Goal: Use online tool/utility: Utilize a website feature to perform a specific function

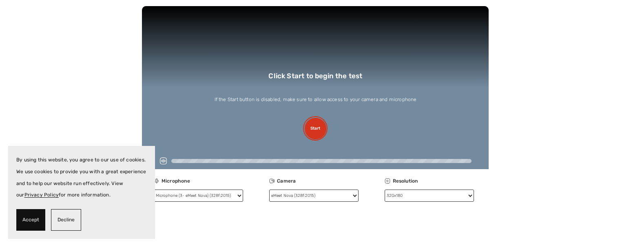
scroll to position [167, 0]
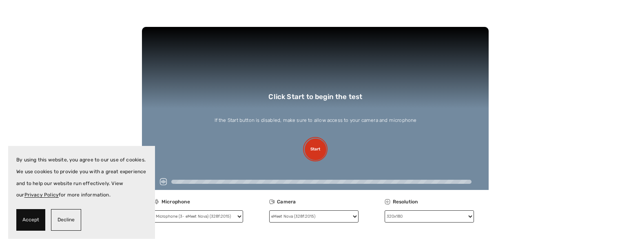
click at [315, 142] on button "Start" at bounding box center [316, 150] width 22 height 22
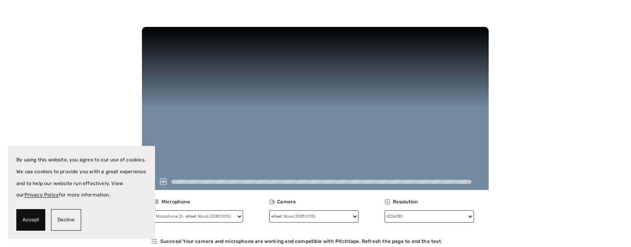
scroll to position [158, 0]
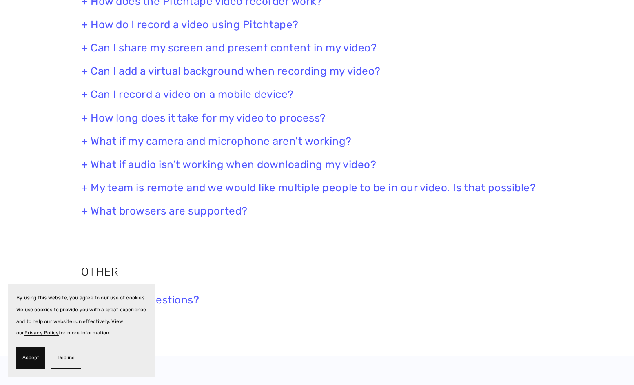
scroll to position [456, 0]
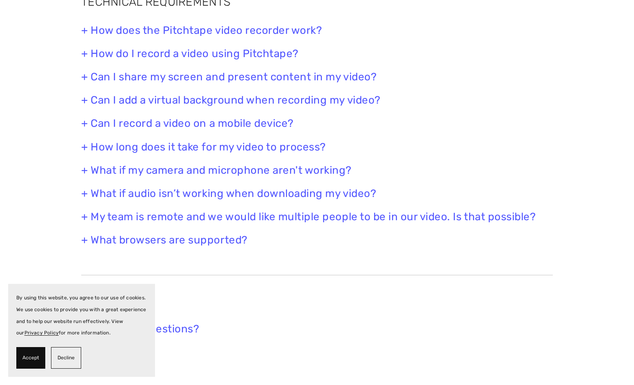
click at [300, 105] on h3 "+ Can I add a virtual background when recording my video?" at bounding box center [316, 100] width 471 height 13
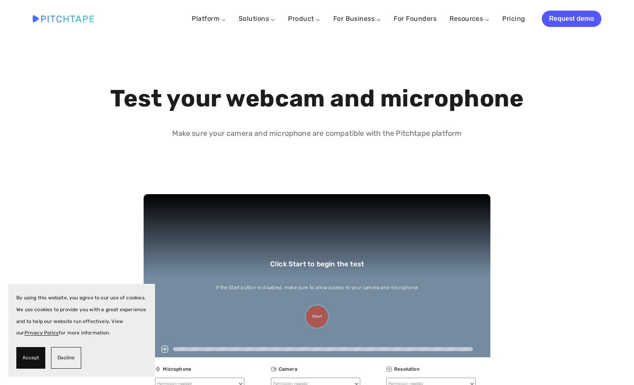
click at [282, 168] on div "Camera and Microphone Test Click Start to begin the test If the Start button is…" at bounding box center [317, 292] width 634 height 252
click at [322, 323] on video at bounding box center [317, 275] width 347 height 163
click at [320, 316] on video at bounding box center [317, 275] width 347 height 163
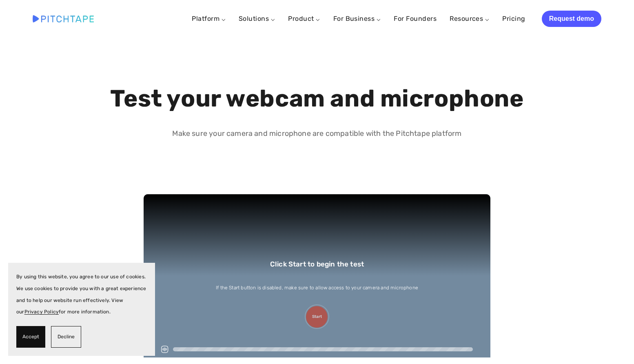
click at [316, 316] on video at bounding box center [317, 275] width 347 height 163
click at [312, 319] on video at bounding box center [317, 275] width 347 height 163
click at [38, 338] on span "Accept" at bounding box center [30, 337] width 17 height 12
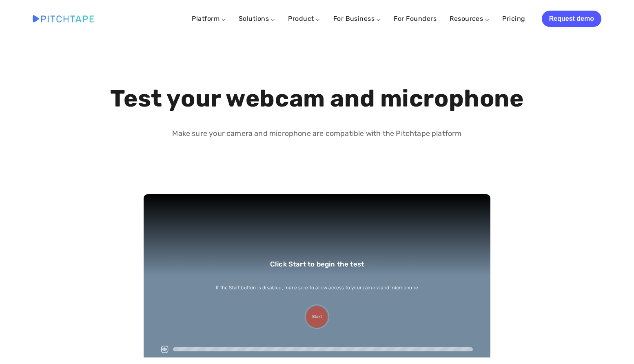
click at [238, 164] on div "Test your webcam and microphone Make sure your camera and microphone are compat…" at bounding box center [317, 102] width 634 height 129
click at [319, 311] on video at bounding box center [317, 275] width 347 height 163
select select "1280x720"
click at [317, 321] on button "Start" at bounding box center [317, 317] width 22 height 22
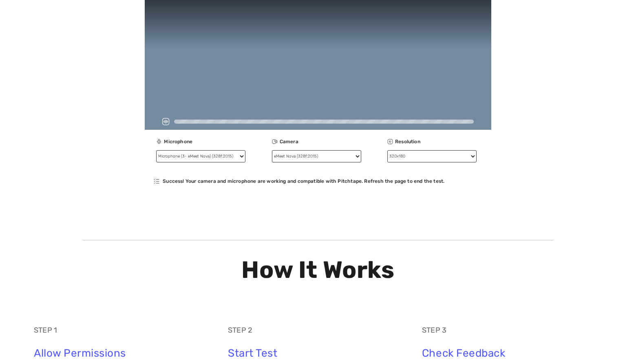
scroll to position [224, 0]
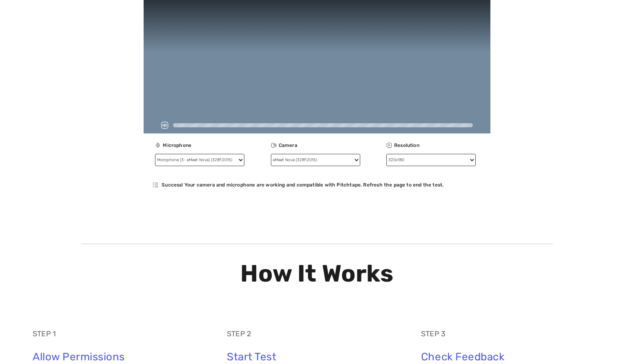
click at [301, 158] on select "eMeet Nova (328f:2015) Surface Camera Front (045e:0c1e) FineShare FineCam" at bounding box center [315, 160] width 89 height 12
click at [271, 154] on select "eMeet Nova (328f:2015) Surface Camera Front (045e:0c1e) FineShare FineCam" at bounding box center [315, 160] width 89 height 12
click at [303, 161] on select "eMeet Nova (328f:2015) Surface Camera Front (045e:0c1e) FineShare FineCam" at bounding box center [315, 160] width 89 height 12
click at [271, 154] on select "eMeet Nova (328f:2015) Surface Camera Front (045e:0c1e) FineShare FineCam" at bounding box center [315, 160] width 89 height 12
click at [303, 161] on select "eMeet Nova (328f:2015) Surface Camera Front (045e:0c1e) FineShare FineCam" at bounding box center [315, 160] width 89 height 12
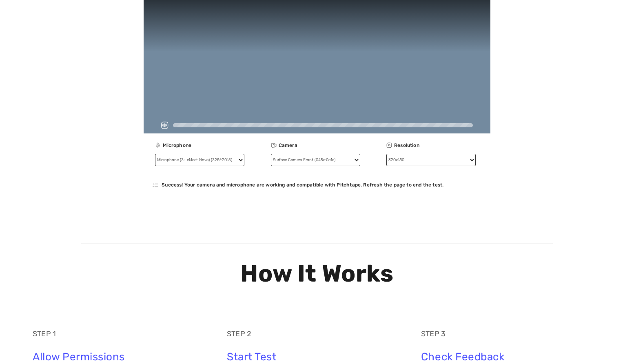
select select "167f777f97496af55b82c3b761f9de2d8bbefc21ef5bf07d0a0ec05ec743e5a2"
click at [271, 154] on select "eMeet Nova (328f:2015) Surface Camera Front (045e:0c1e) FineShare FineCam" at bounding box center [315, 160] width 89 height 12
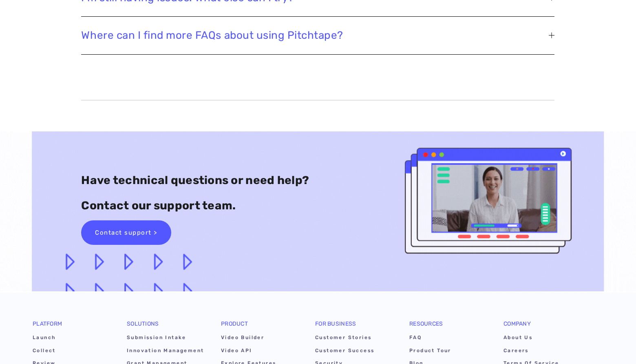
scroll to position [1235, 0]
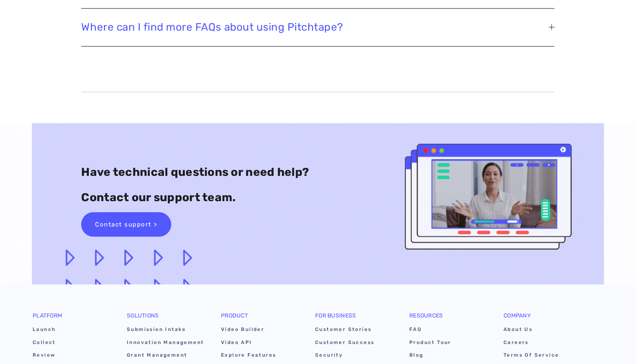
click at [284, 32] on span "Where can I find more FAQs about using Pitchtape?" at bounding box center [315, 27] width 468 height 13
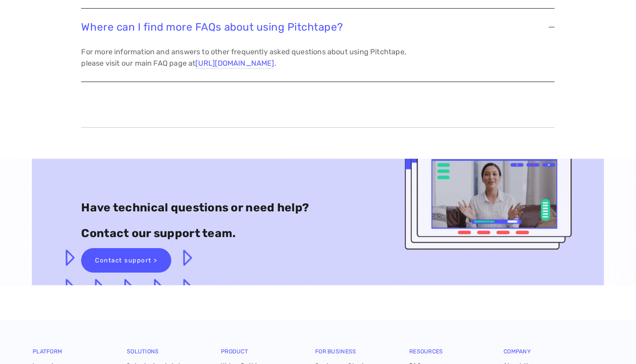
click at [248, 67] on link "https://www.pitchtape.com/faq" at bounding box center [234, 64] width 79 height 10
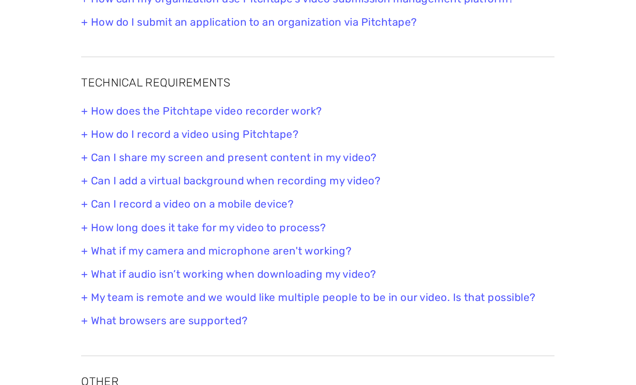
scroll to position [380, 0]
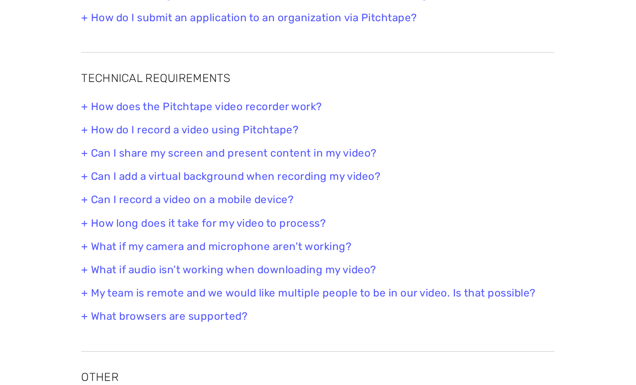
click at [263, 176] on h3 "+ Can I add a virtual background when recording my video?" at bounding box center [317, 176] width 473 height 13
